Goal: Find specific page/section: Find specific page/section

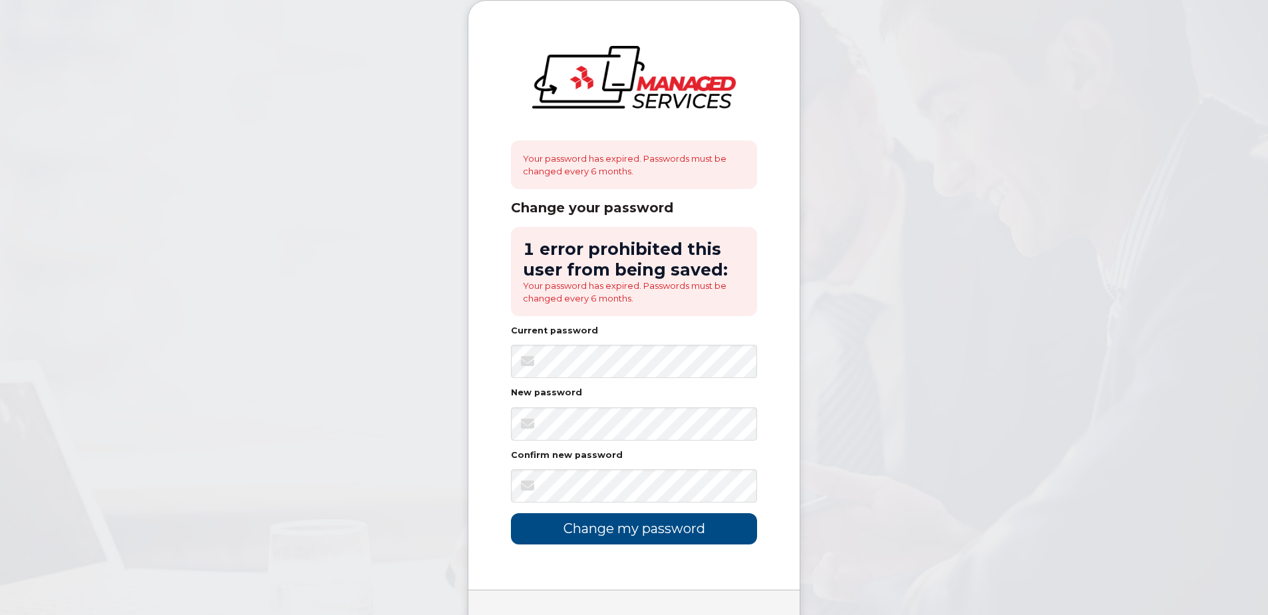
click at [785, 448] on div "Your password has expired. Passwords must be changed every 6 months. Change you…" at bounding box center [633, 295] width 331 height 589
click at [788, 375] on div "Your password has expired. Passwords must be changed every 6 months. Change you…" at bounding box center [633, 295] width 331 height 589
click at [782, 437] on div "Your password has expired. Passwords must be changed every 6 months. Change you…" at bounding box center [633, 295] width 331 height 589
click at [632, 532] on input "Change my password" at bounding box center [634, 528] width 246 height 31
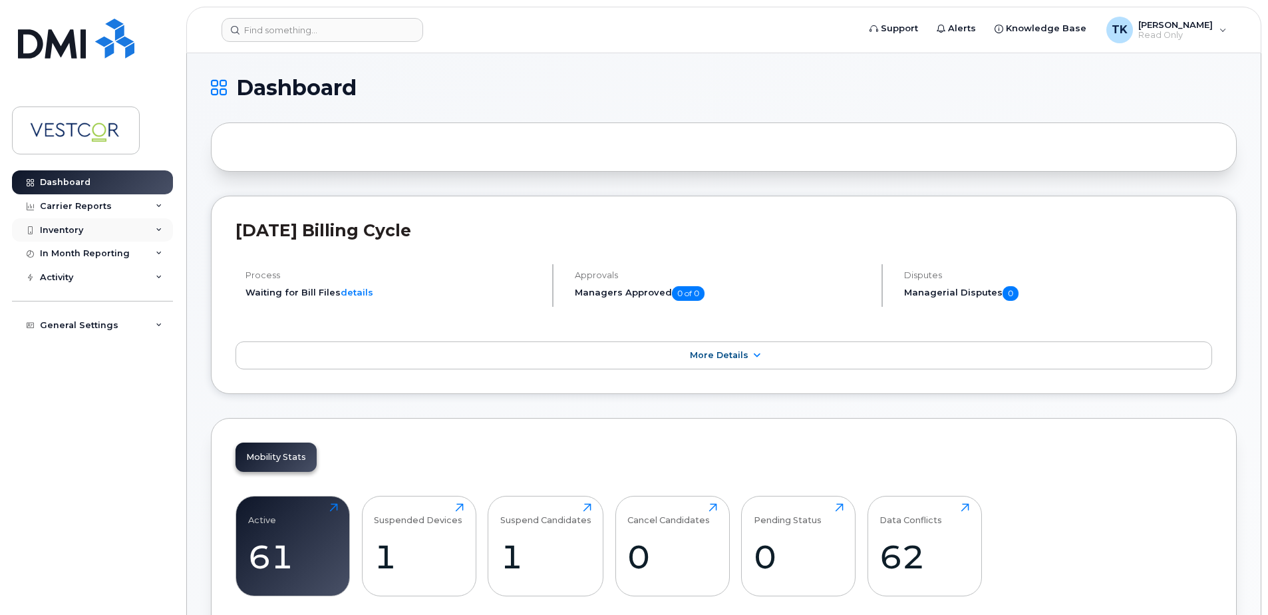
click at [69, 228] on div "Inventory" at bounding box center [61, 230] width 43 height 11
click at [71, 255] on div "Mobility Devices" at bounding box center [83, 254] width 75 height 12
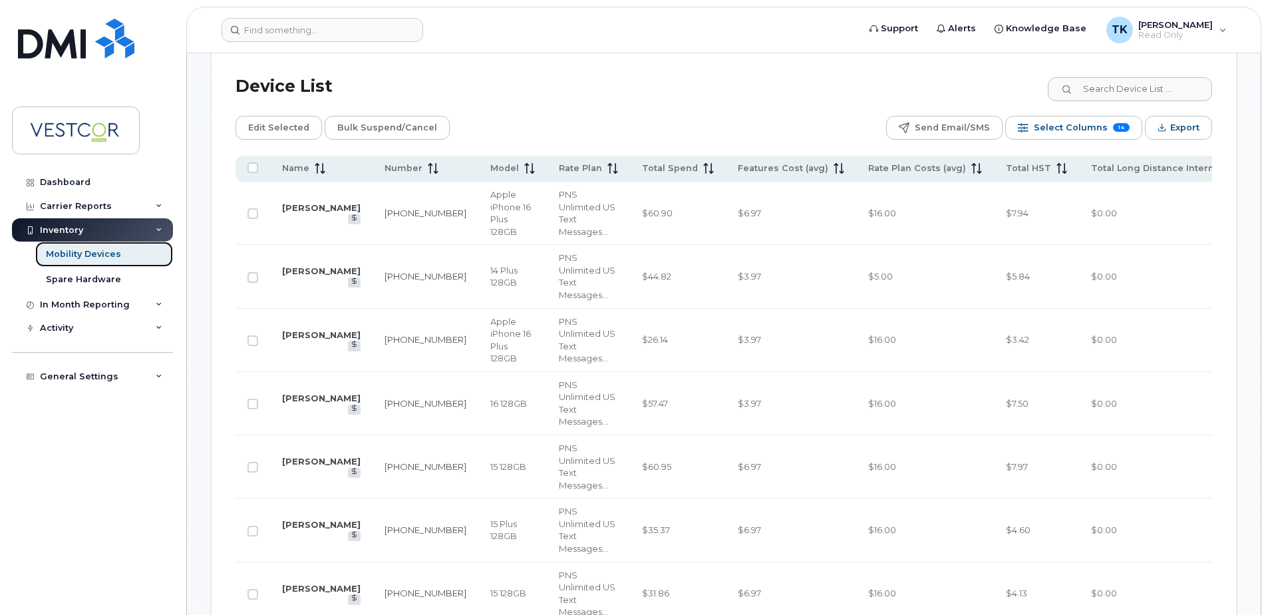
scroll to position [599, 0]
click at [703, 166] on icon at bounding box center [708, 167] width 11 height 11
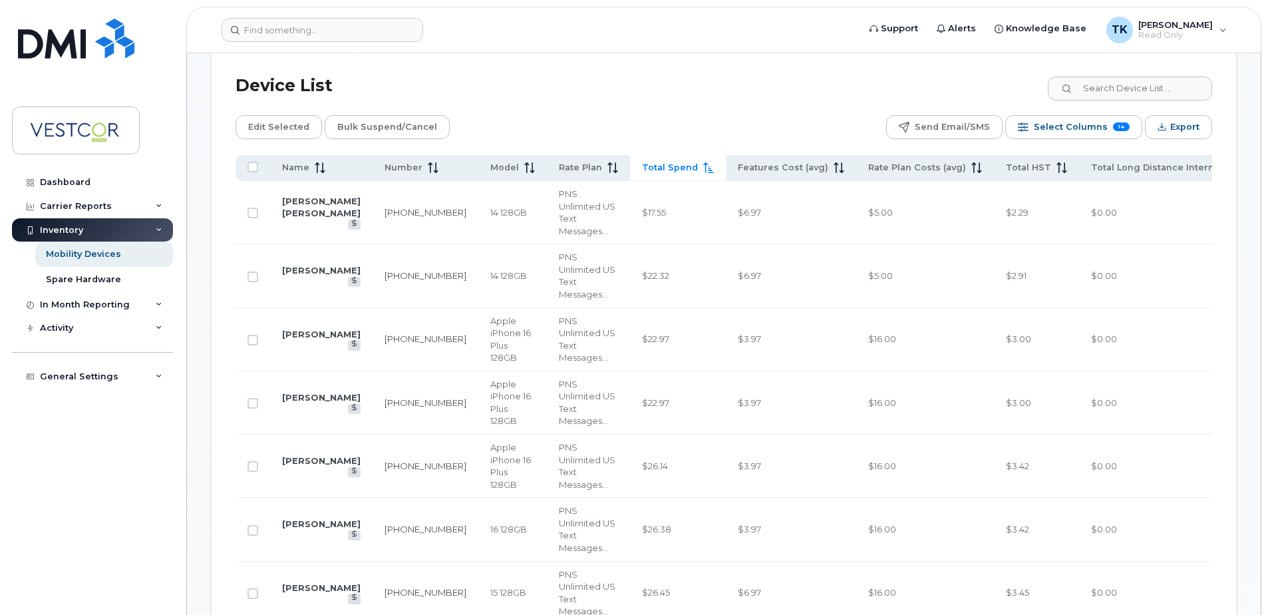
click at [703, 166] on icon at bounding box center [708, 167] width 11 height 11
click at [292, 271] on link "[PERSON_NAME]" at bounding box center [321, 270] width 79 height 11
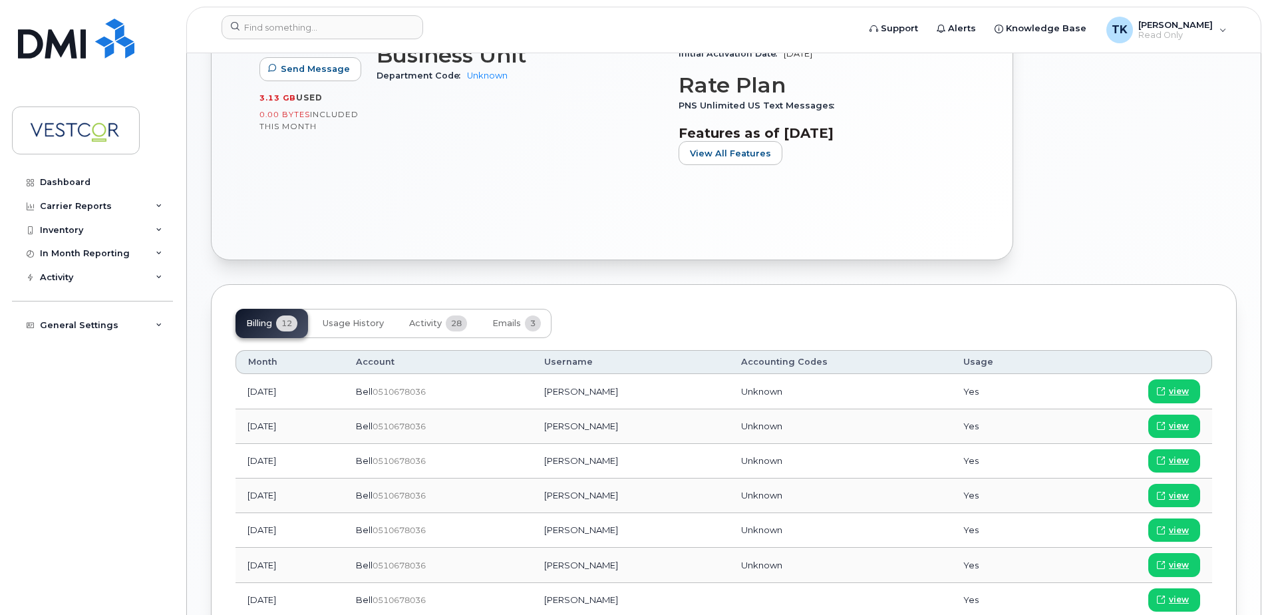
scroll to position [466, 0]
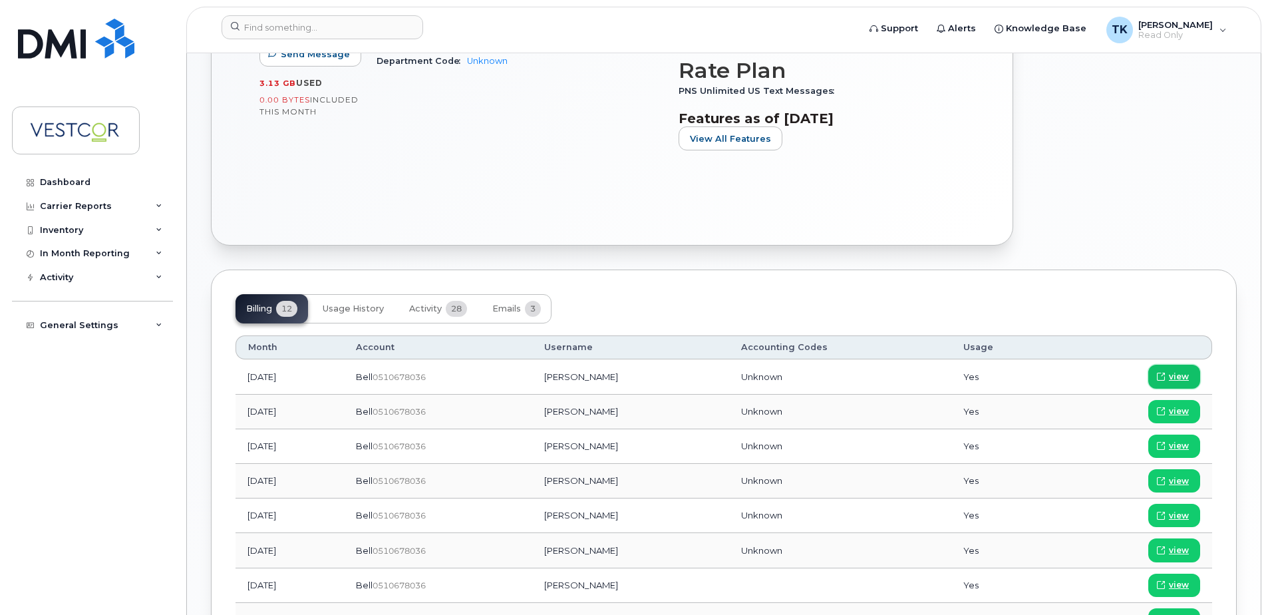
click at [1181, 377] on span "view" at bounding box center [1179, 377] width 20 height 12
click at [67, 236] on div "Inventory" at bounding box center [92, 230] width 161 height 24
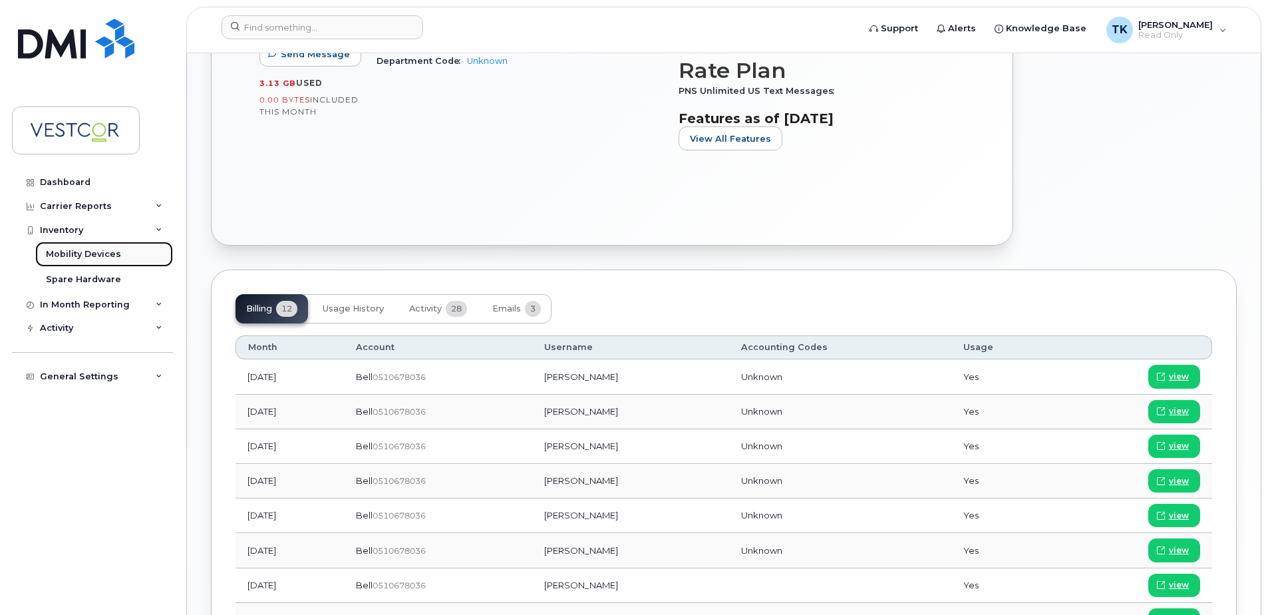
click at [96, 252] on div "Mobility Devices" at bounding box center [83, 254] width 75 height 12
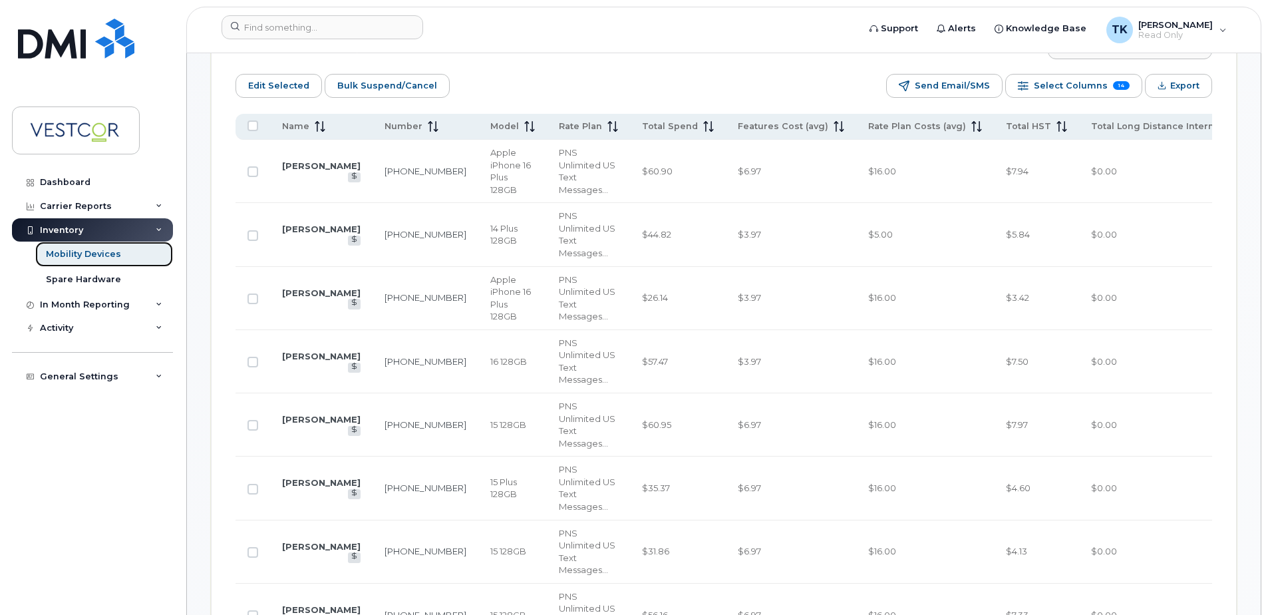
scroll to position [665, 0]
click at [642, 124] on span "Total Spend" at bounding box center [670, 125] width 56 height 12
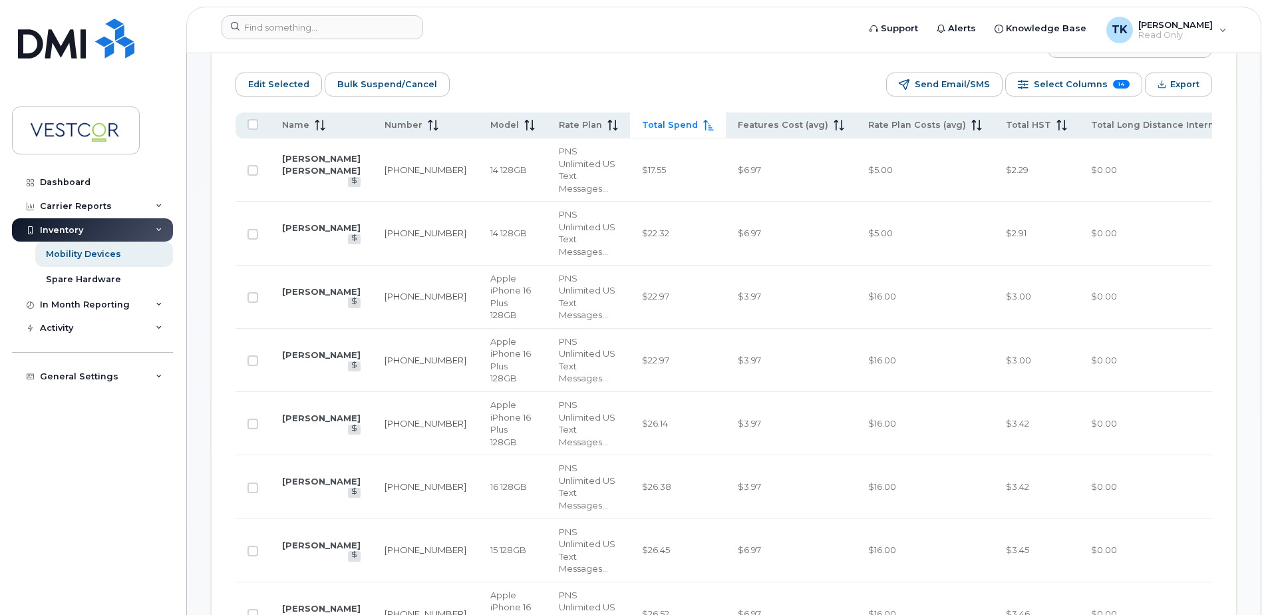
click at [642, 124] on span "Total Spend" at bounding box center [670, 125] width 56 height 12
click at [298, 170] on link "[PERSON_NAME]" at bounding box center [321, 164] width 79 height 11
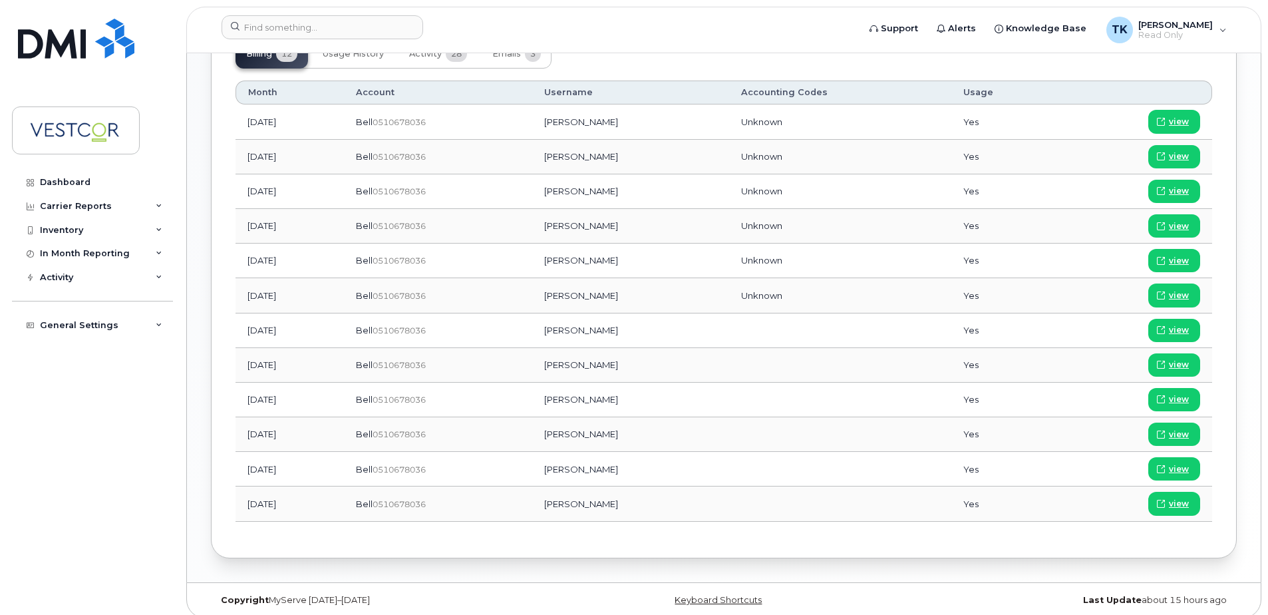
scroll to position [398, 0]
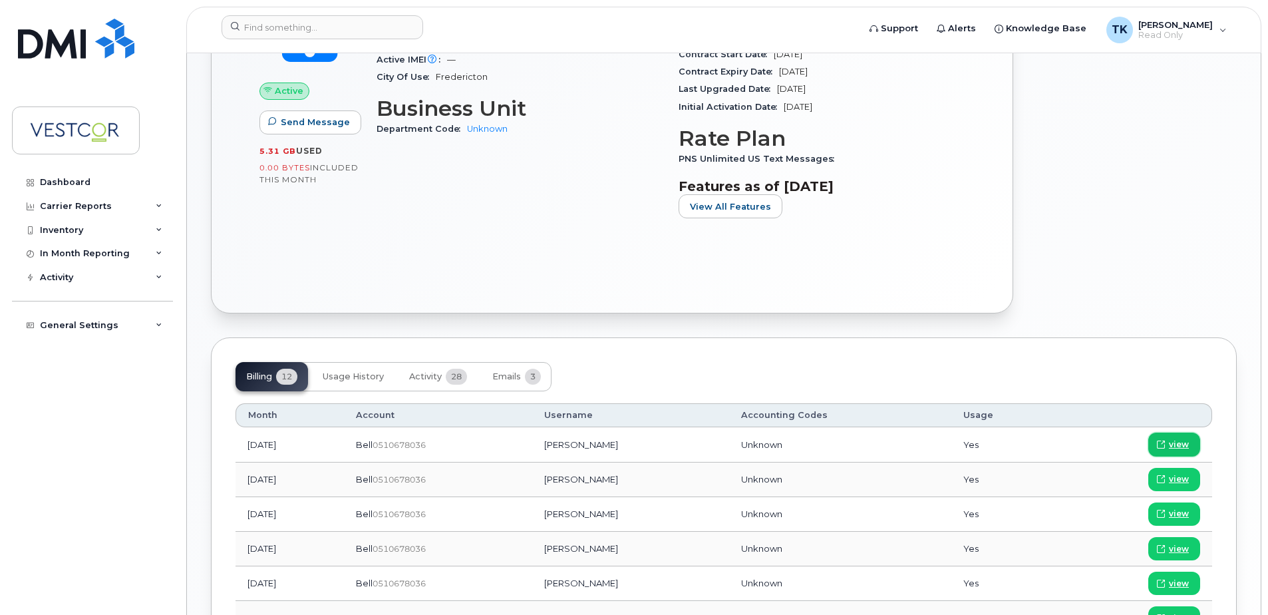
click at [1188, 442] on span "view" at bounding box center [1179, 444] width 20 height 12
